Goal: Information Seeking & Learning: Check status

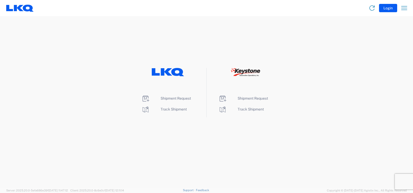
click at [165, 111] on li "Track Shipment" at bounding box center [167, 109] width 53 height 8
click at [167, 108] on span "Track Shipment" at bounding box center [174, 109] width 26 height 4
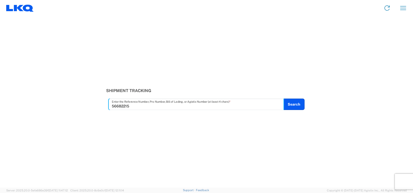
type input "56682215"
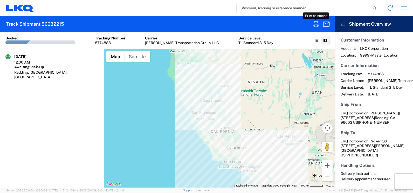
click at [312, 24] on icon "button" at bounding box center [316, 24] width 8 height 8
